Goal: Use online tool/utility: Utilize a website feature to perform a specific function

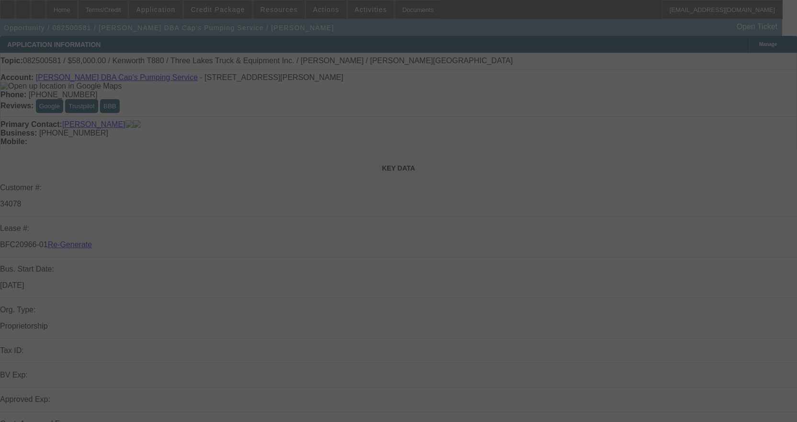
select select "3"
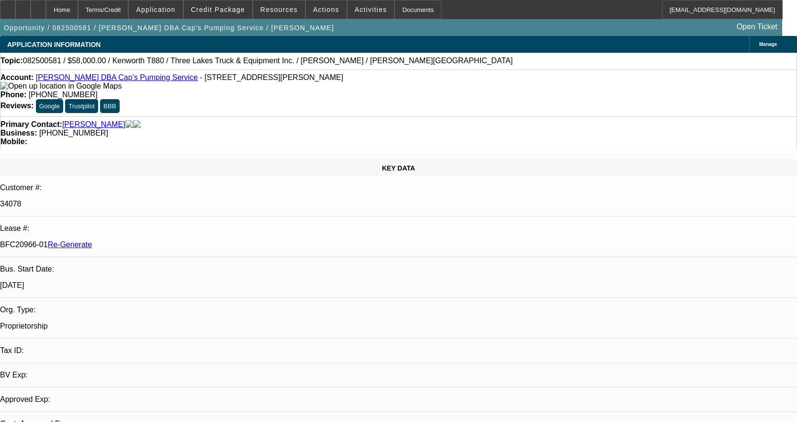
select select "0"
select select "9"
select select "0"
select select "6"
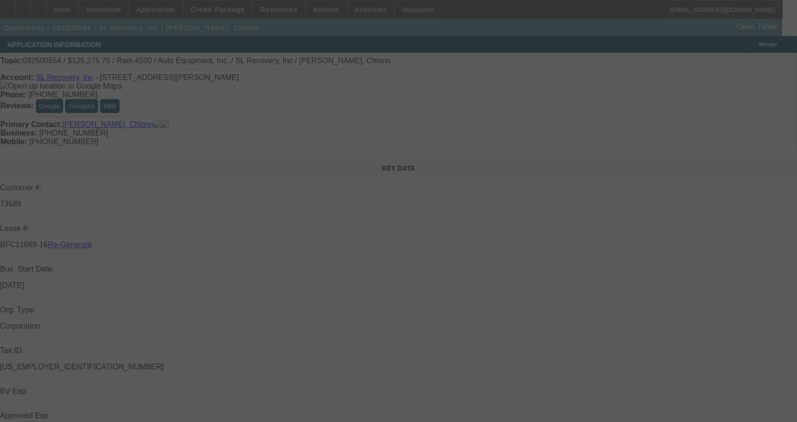
select select "3"
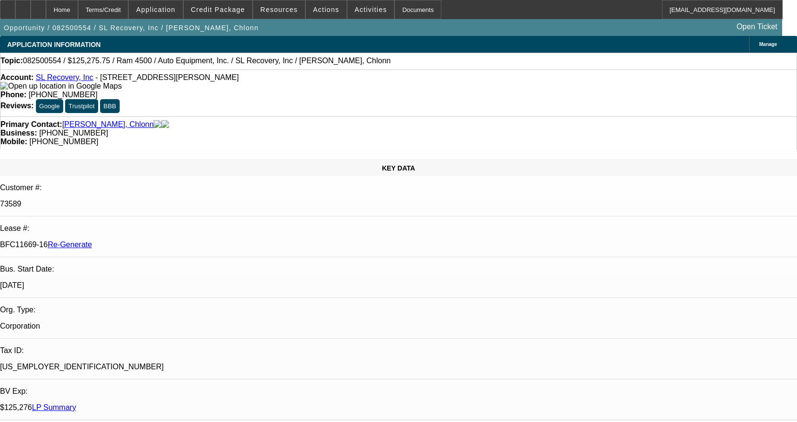
select select "0"
select select "2"
select select "0"
select select "6"
